Goal: Task Accomplishment & Management: Manage account settings

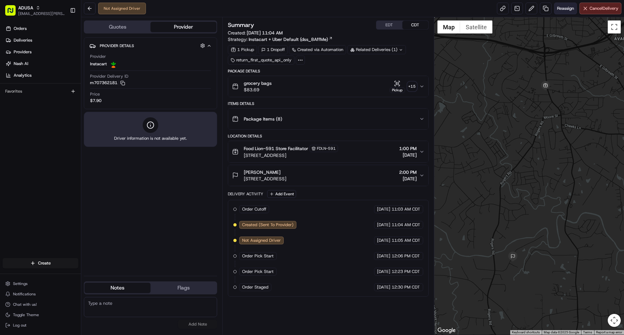
click at [562, 9] on span "Reassign" at bounding box center [565, 9] width 17 height 6
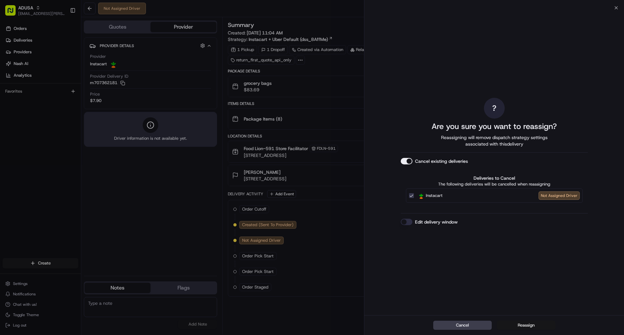
click at [525, 325] on button "Reassign" at bounding box center [526, 325] width 59 height 9
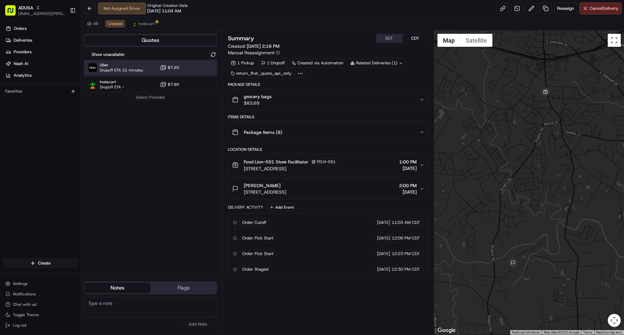
click at [148, 68] on div "Uber Dropoff ETA 31 minutes $7.20" at bounding box center [150, 68] width 133 height 16
click at [145, 80] on div "Instacart Dropoff ETA - $7.90" at bounding box center [150, 85] width 133 height 16
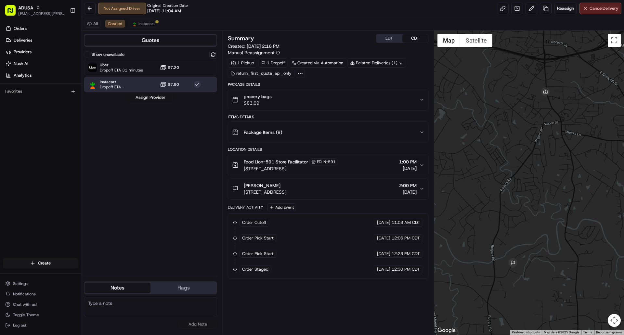
click at [152, 98] on button "Assign Provider" at bounding box center [151, 98] width 46 height 8
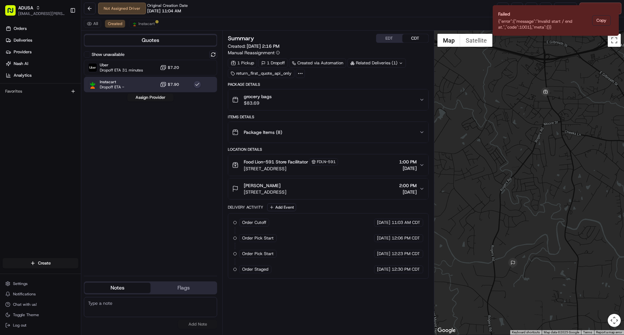
click at [442, 8] on div "Not Assigned Driver Original Creation Date [DATE] 11:04 AM Reassign Cancel Deli…" at bounding box center [352, 8] width 543 height 17
click at [143, 69] on div "Uber Dropoff ETA 31 minutes $7.20" at bounding box center [150, 68] width 133 height 16
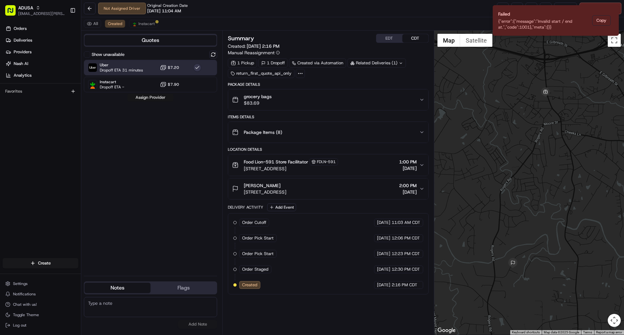
click at [147, 96] on button "Assign Provider" at bounding box center [151, 98] width 46 height 8
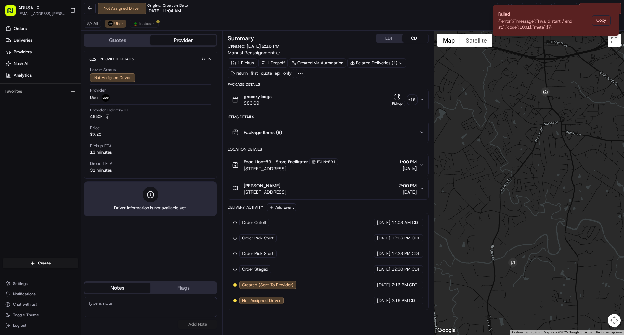
click at [247, 6] on div "Not Assigned Driver Original Creation Date [DATE] 11:04 AM Reassign Cancel Deli…" at bounding box center [352, 8] width 543 height 17
click at [614, 11] on icon "Notifications (F8)" at bounding box center [613, 10] width 3 height 3
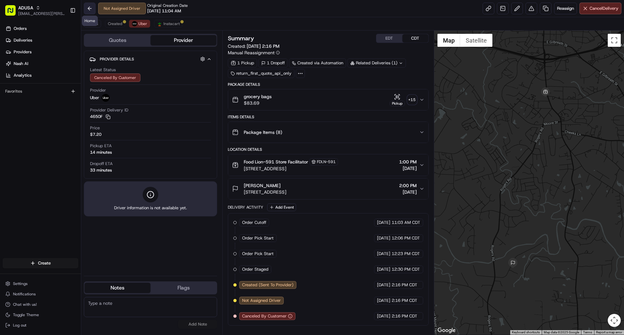
click at [90, 7] on button at bounding box center [90, 9] width 12 height 12
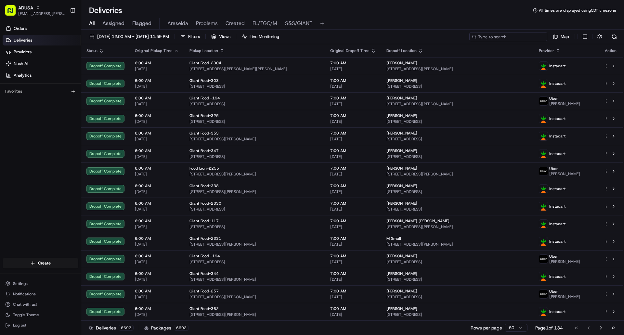
paste input "m702518678"
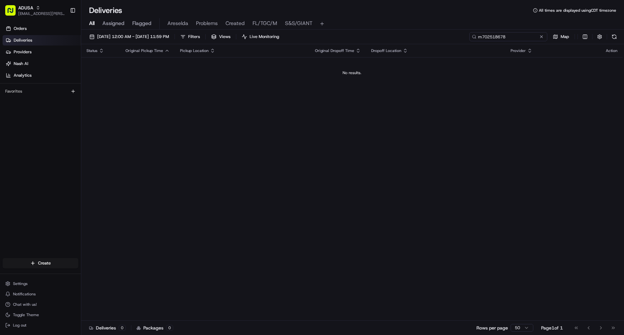
type input "m702518678"
click at [540, 37] on button at bounding box center [542, 37] width 7 height 7
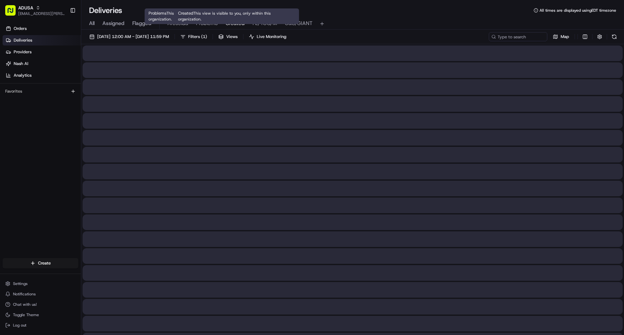
click at [228, 23] on span "Created" at bounding box center [235, 24] width 19 height 8
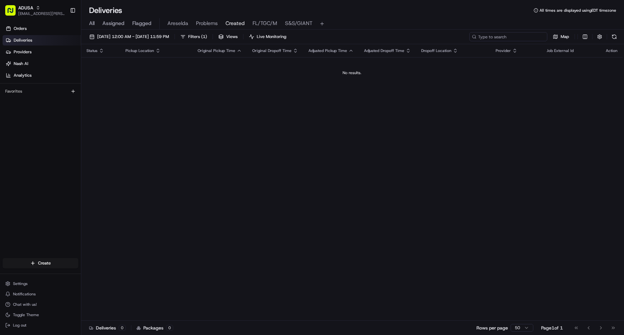
paste input "m702518678"
type input "m702518678"
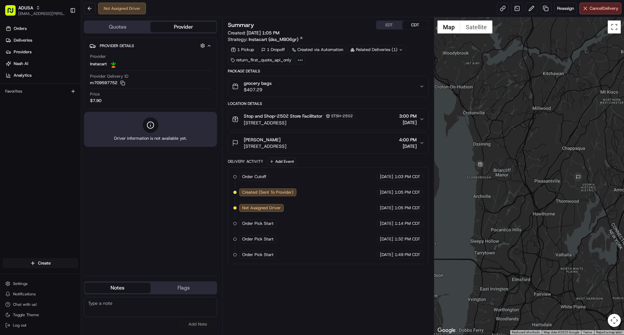
click at [380, 121] on div "Stop and Shop-2502 Store Facilitator STSH-2502 246 S Highland Ave, Ossining, NY…" at bounding box center [325, 120] width 187 height 14
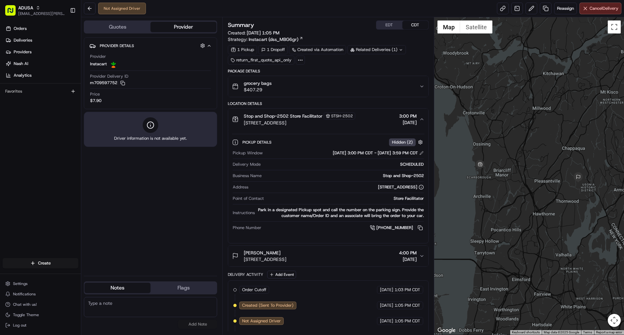
click at [370, 117] on div "Stop and Shop-2502 Store Facilitator STSH-2502 246 S Highland Ave, Ossining, NY…" at bounding box center [325, 120] width 187 height 14
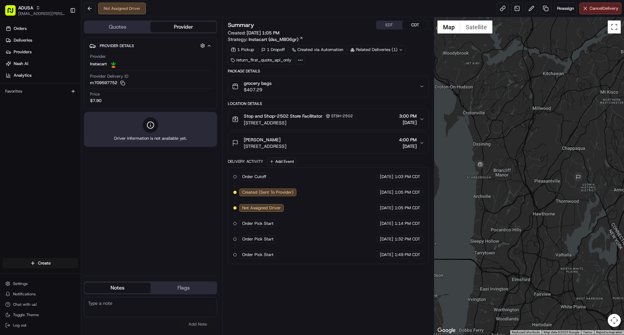
click at [136, 307] on textarea at bounding box center [150, 307] width 133 height 20
type textarea "Dispatch failure due to lack of IC drivers, cancelled order and confirmed w sto…"
click at [185, 326] on button "Add Note" at bounding box center [197, 324] width 39 height 9
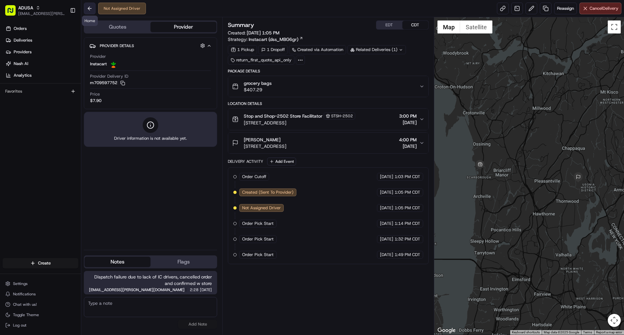
click at [90, 8] on button at bounding box center [90, 9] width 12 height 12
